Goal: Transaction & Acquisition: Download file/media

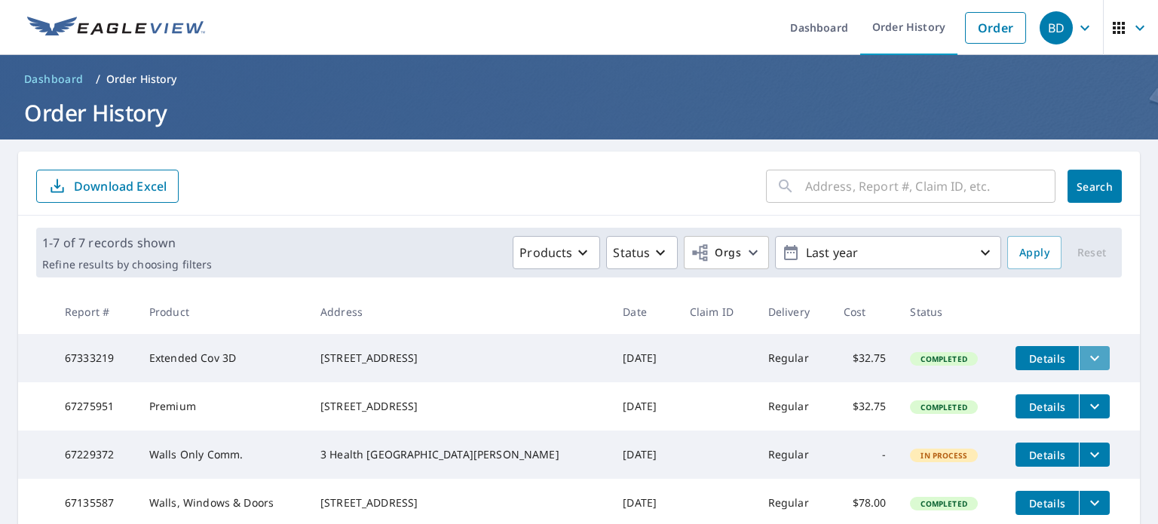
click at [1086, 364] on icon "filesDropdownBtn-67333219" at bounding box center [1095, 358] width 18 height 18
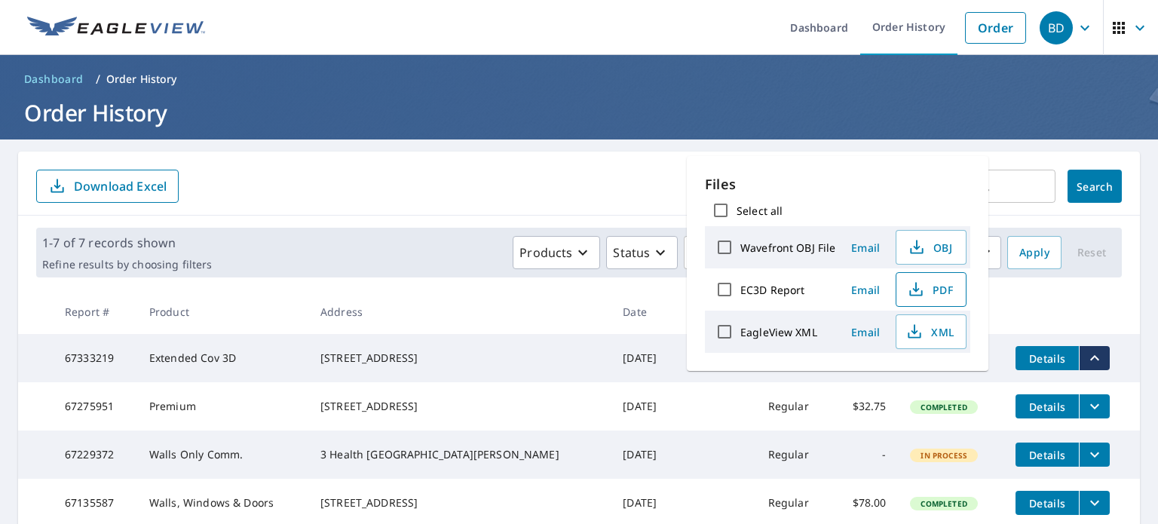
click at [928, 285] on span "PDF" at bounding box center [930, 290] width 48 height 18
